Goal: Information Seeking & Learning: Learn about a topic

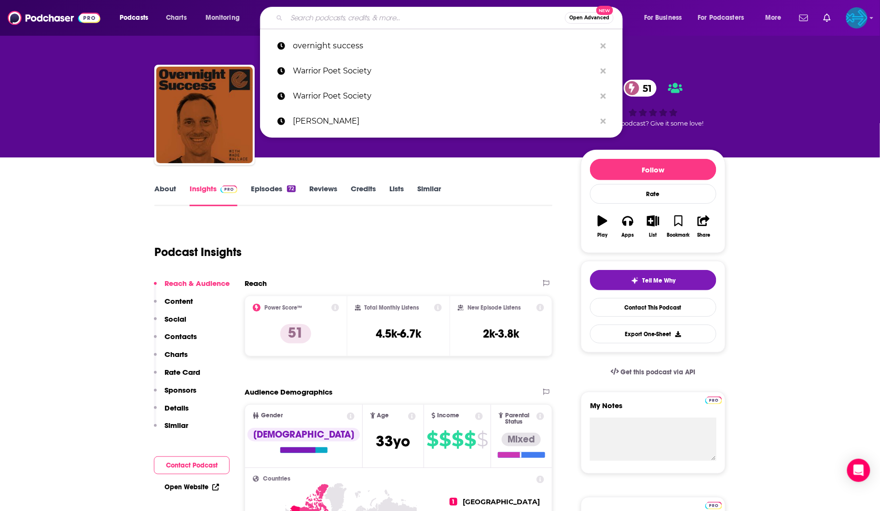
click at [413, 18] on input "Search podcasts, credits, & more..." at bounding box center [426, 17] width 278 height 15
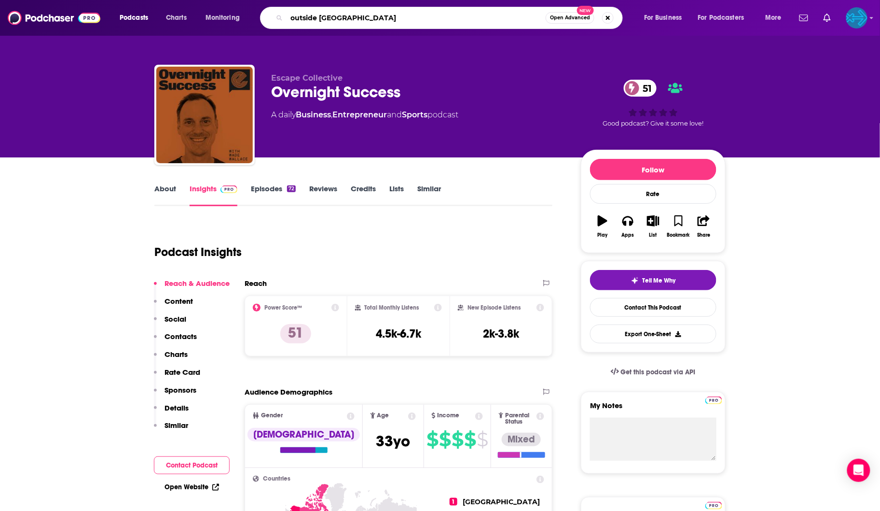
type input "outside podcast"
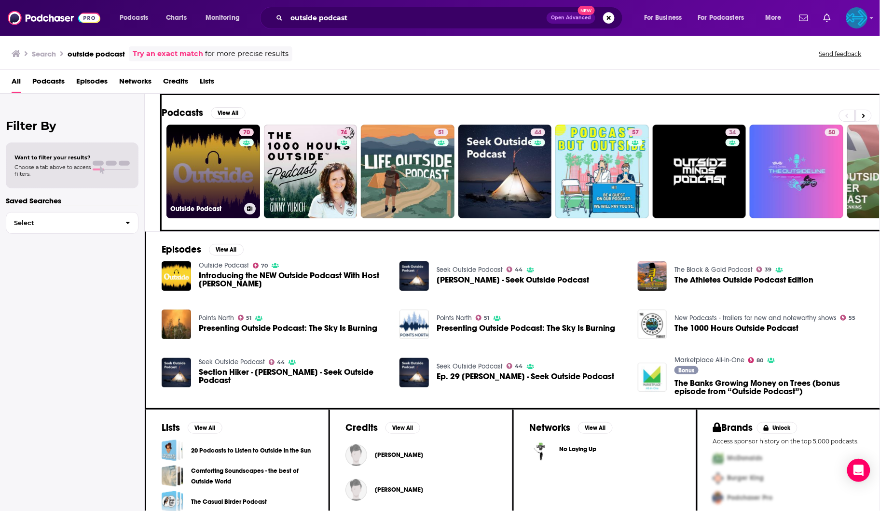
click at [230, 145] on link "70 Outside Podcast" at bounding box center [214, 172] width 94 height 94
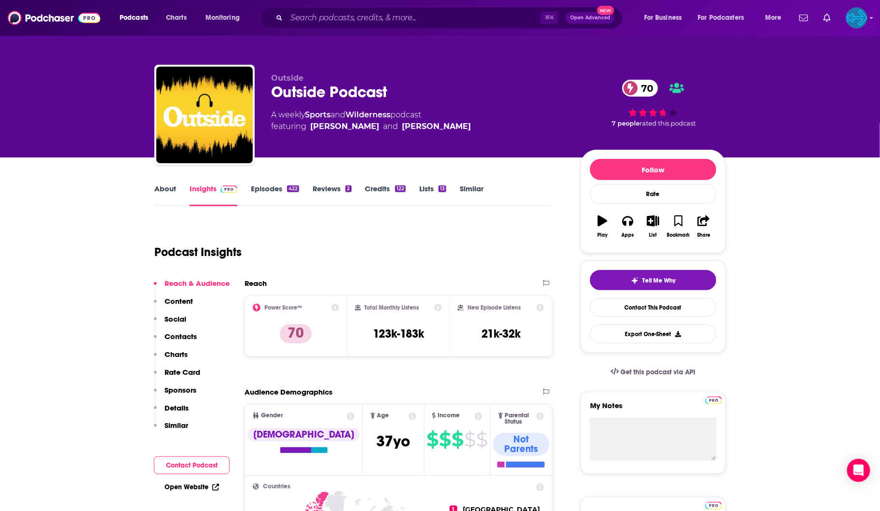
click at [264, 184] on link "Episodes 422" at bounding box center [275, 195] width 48 height 22
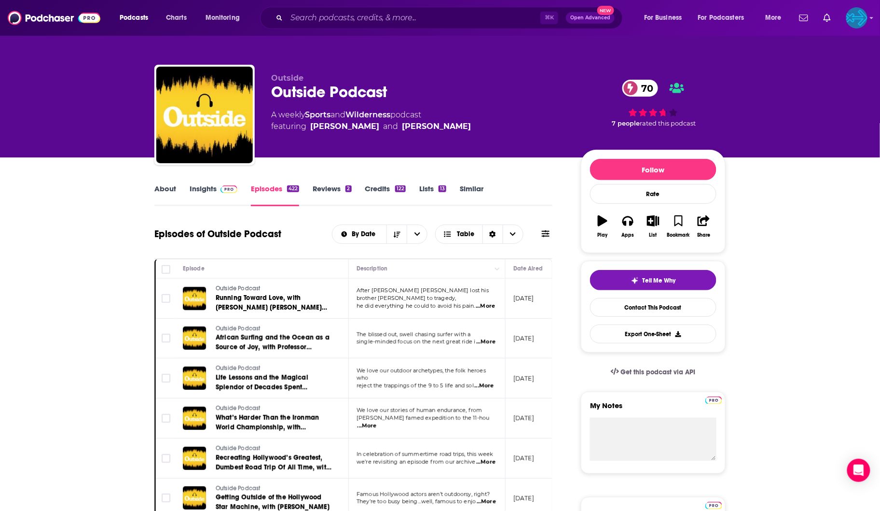
click at [377, 422] on span "...More" at bounding box center [367, 426] width 19 height 8
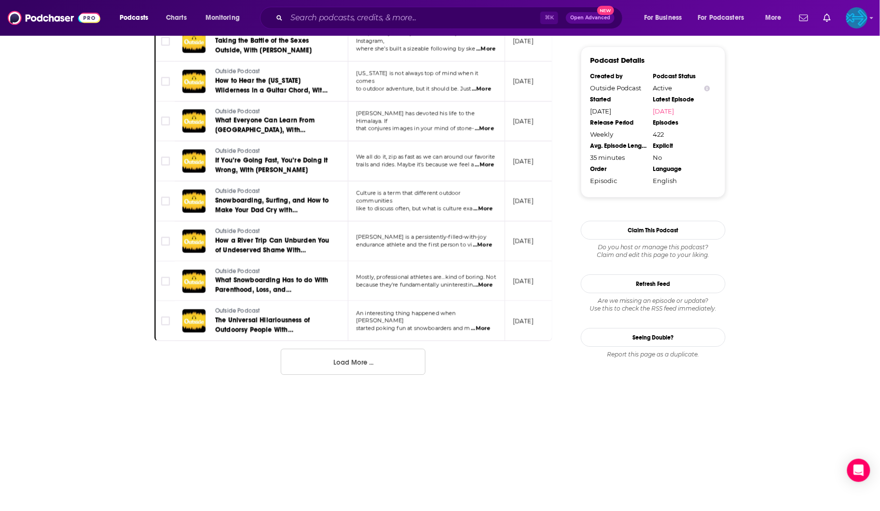
scroll to position [938, 0]
